Goal: Use online tool/utility: Utilize a website feature to perform a specific function

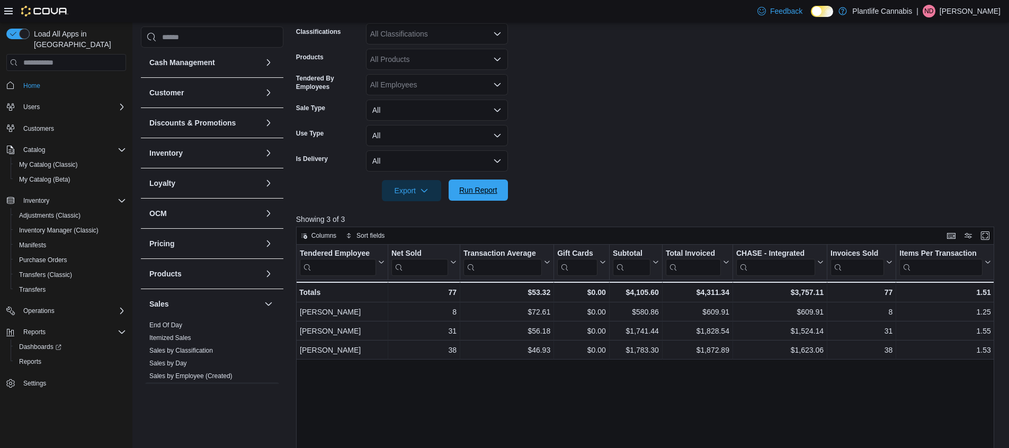
scroll to position [158, 0]
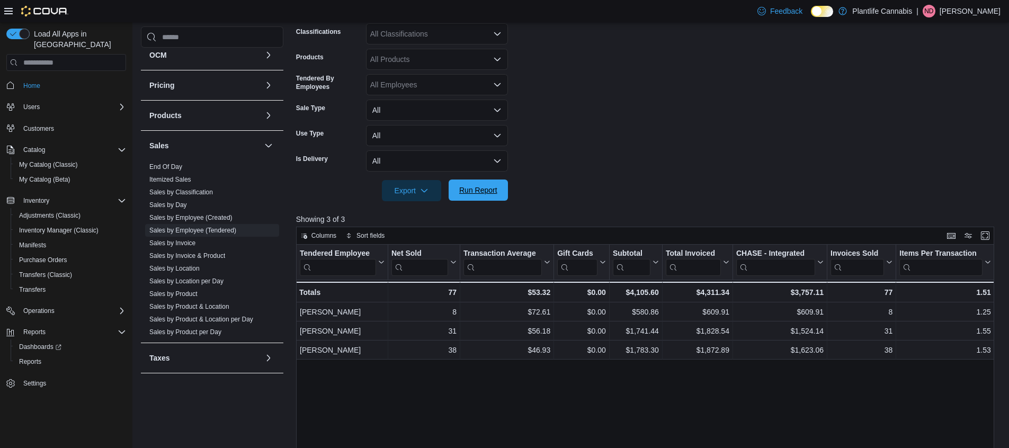
click at [471, 186] on span "Run Report" at bounding box center [478, 190] width 38 height 11
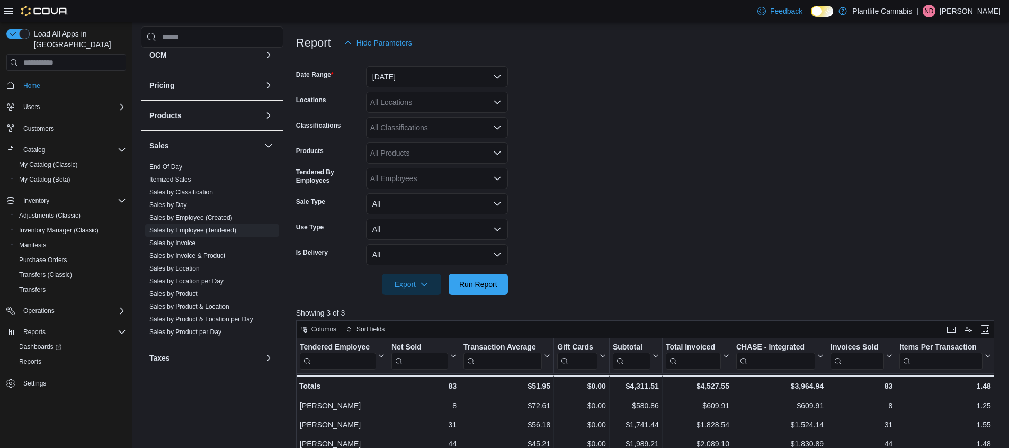
scroll to position [120, 0]
click at [444, 133] on div "All Classifications" at bounding box center [437, 128] width 142 height 21
type input "**"
click at [436, 151] on span "Accessory Group" at bounding box center [417, 146] width 57 height 11
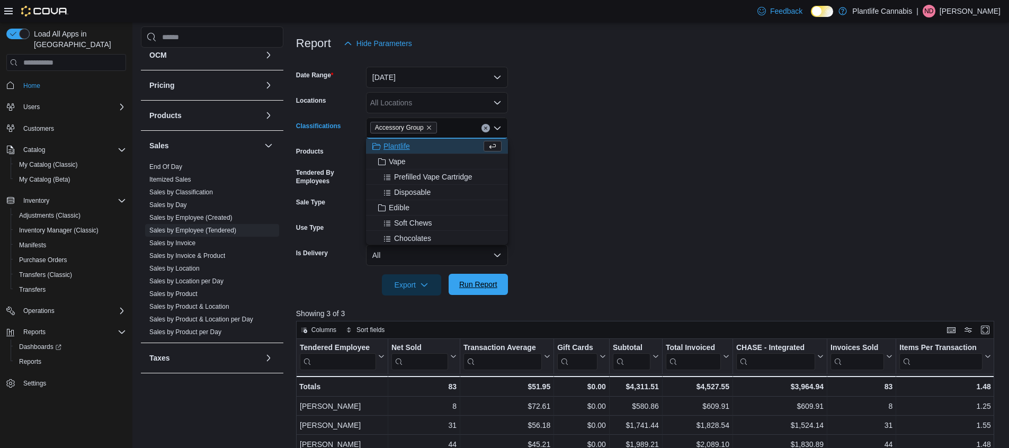
click at [484, 278] on span "Run Report" at bounding box center [478, 284] width 47 height 21
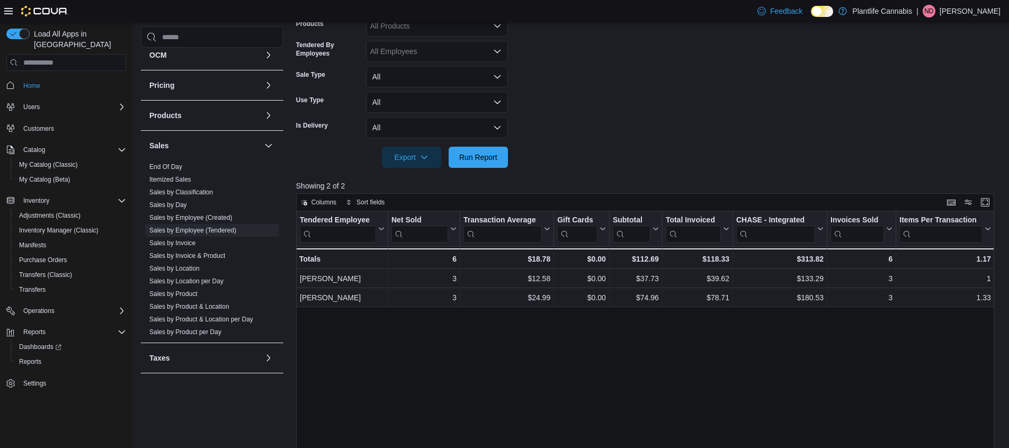
scroll to position [197, 0]
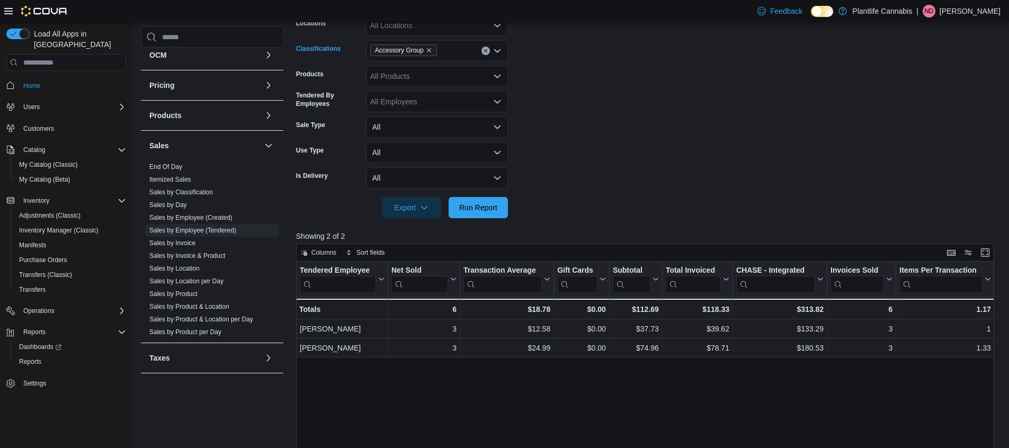
click at [487, 52] on icon "Clear input" at bounding box center [485, 51] width 3 height 3
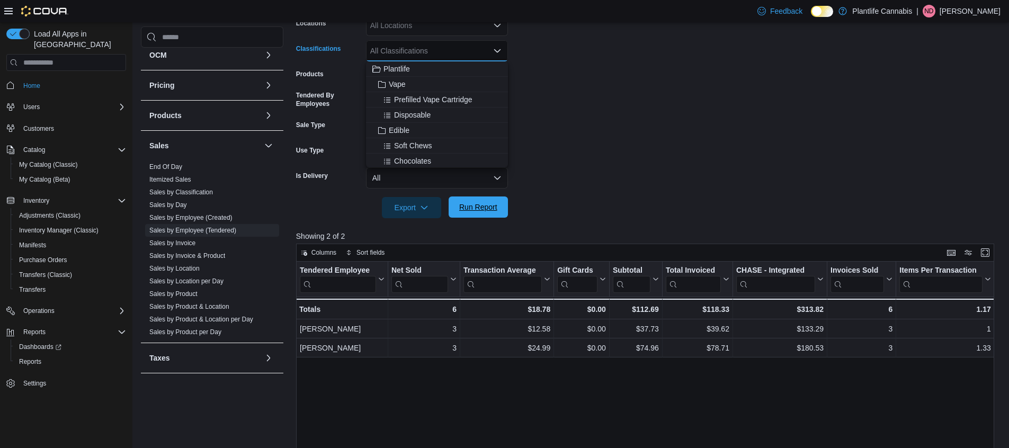
click at [487, 213] on span "Run Report" at bounding box center [478, 207] width 47 height 21
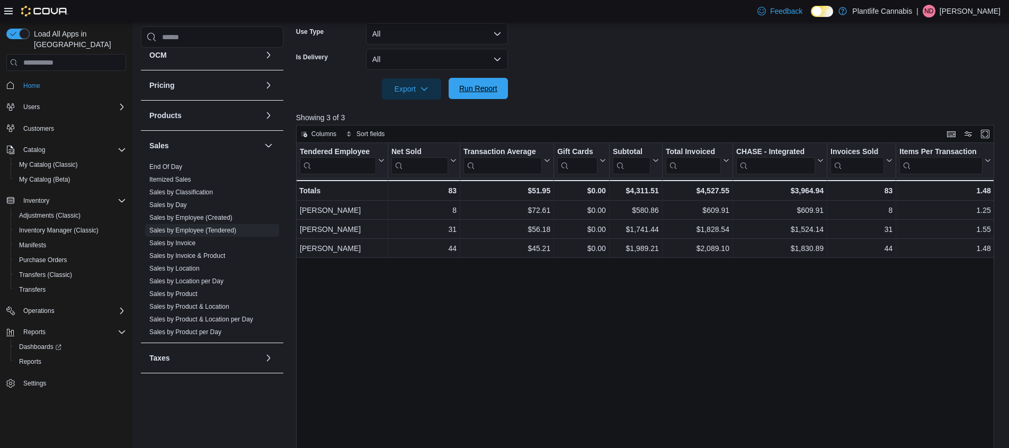
scroll to position [360, 0]
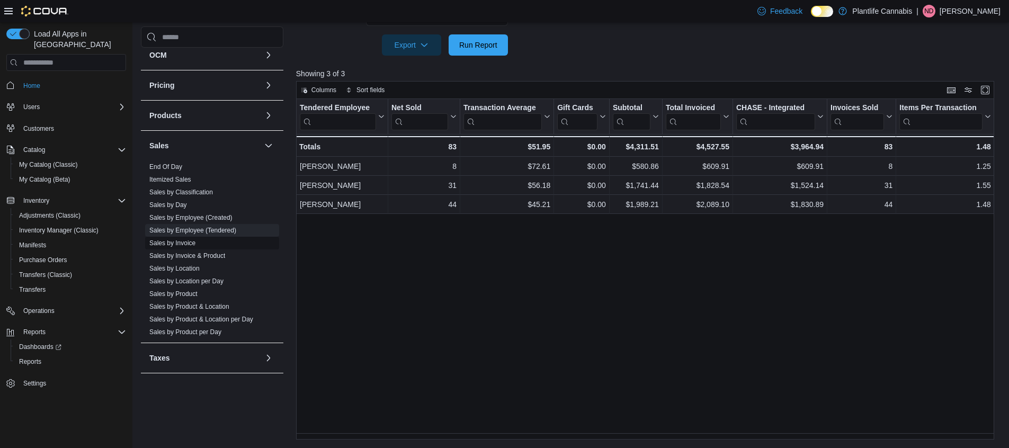
click at [200, 242] on span "Sales by Invoice" at bounding box center [212, 243] width 134 height 13
click at [195, 242] on link "Sales by Invoice" at bounding box center [172, 242] width 46 height 7
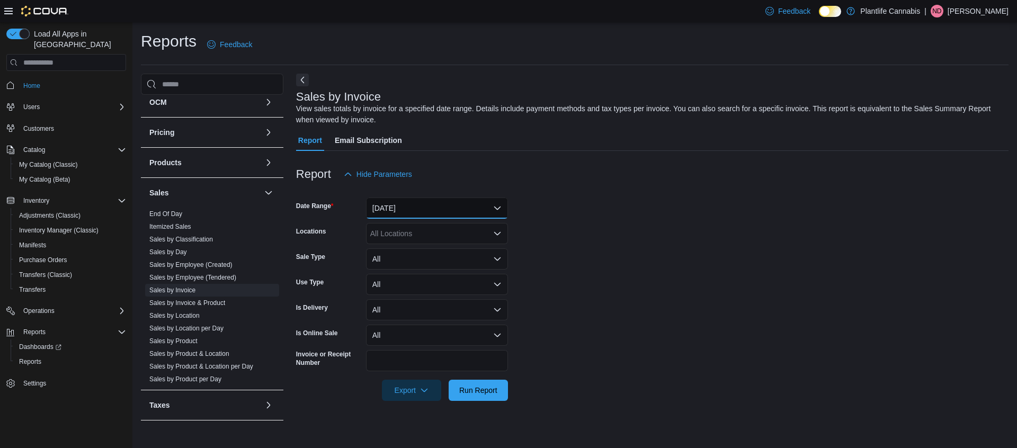
click at [405, 206] on button "[DATE]" at bounding box center [437, 208] width 142 height 21
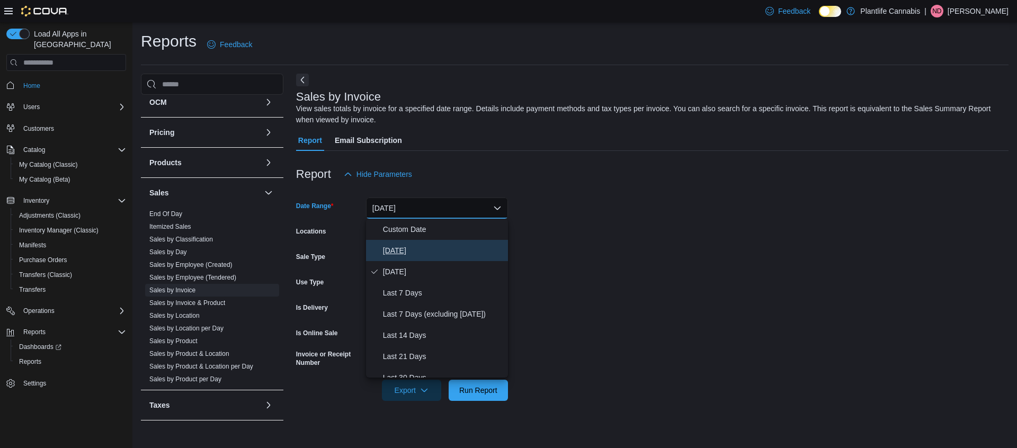
drag, startPoint x: 424, startPoint y: 249, endPoint x: 420, endPoint y: 259, distance: 10.4
click at [424, 250] on span "[DATE]" at bounding box center [443, 250] width 121 height 13
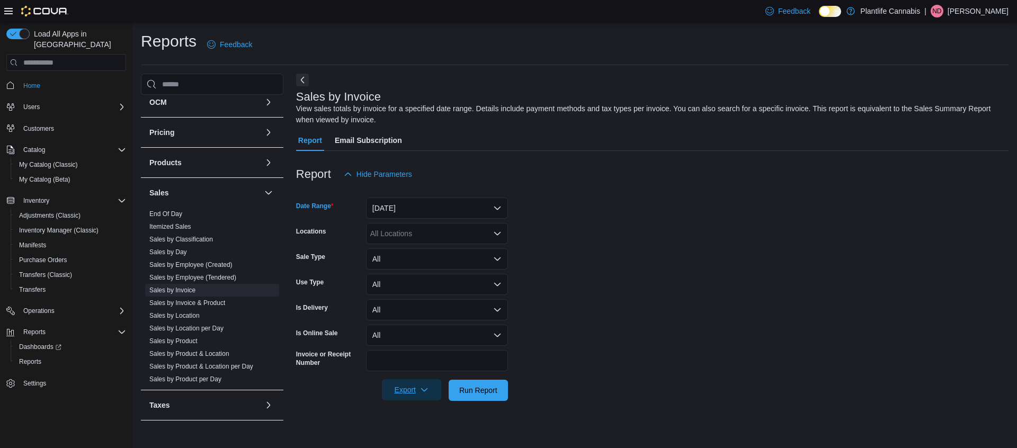
click at [402, 390] on span "Export" at bounding box center [411, 389] width 47 height 21
click at [410, 328] on span "Export to Excel" at bounding box center [412, 325] width 48 height 8
click at [216, 275] on link "Sales by Employee (Tendered)" at bounding box center [192, 277] width 87 height 7
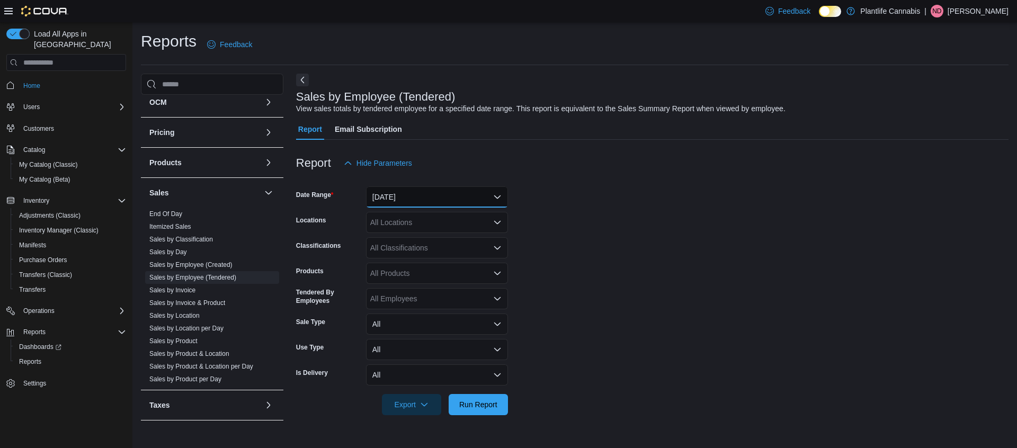
click at [450, 197] on button "[DATE]" at bounding box center [437, 196] width 142 height 21
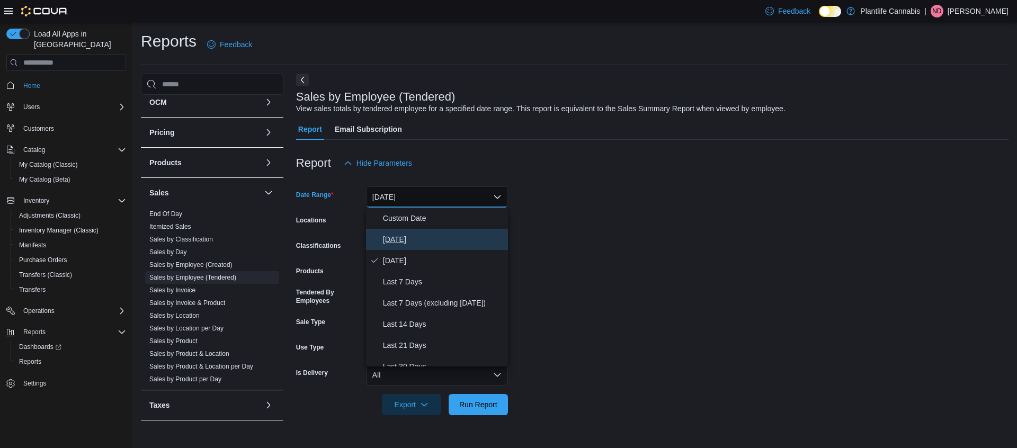
click at [403, 239] on span "[DATE]" at bounding box center [443, 239] width 121 height 13
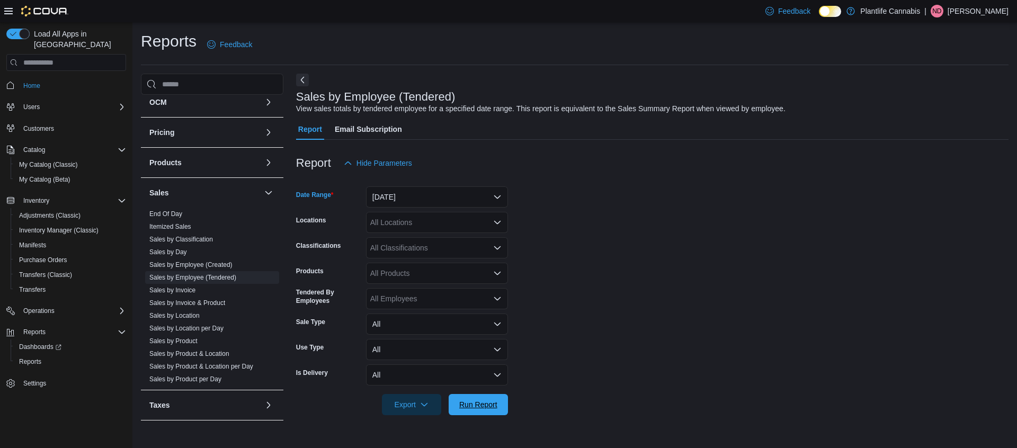
click at [472, 406] on span "Run Report" at bounding box center [478, 404] width 38 height 11
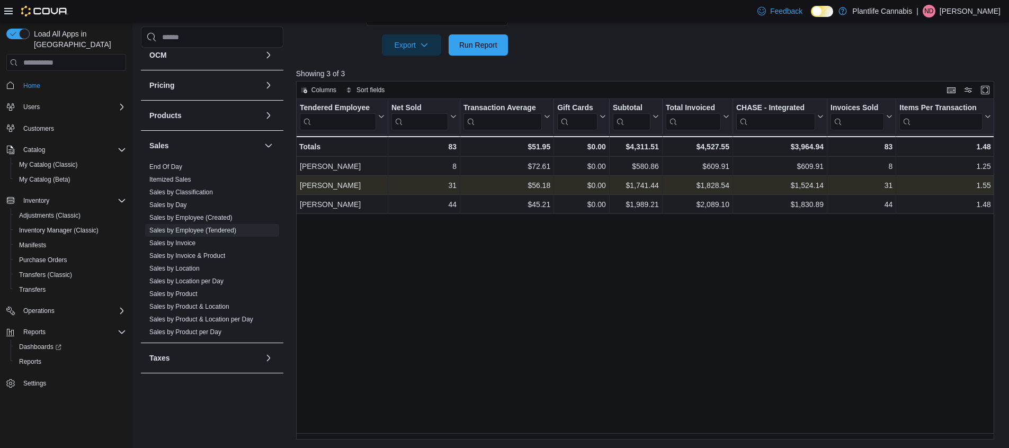
scroll to position [360, 0]
